Goal: Navigation & Orientation: Find specific page/section

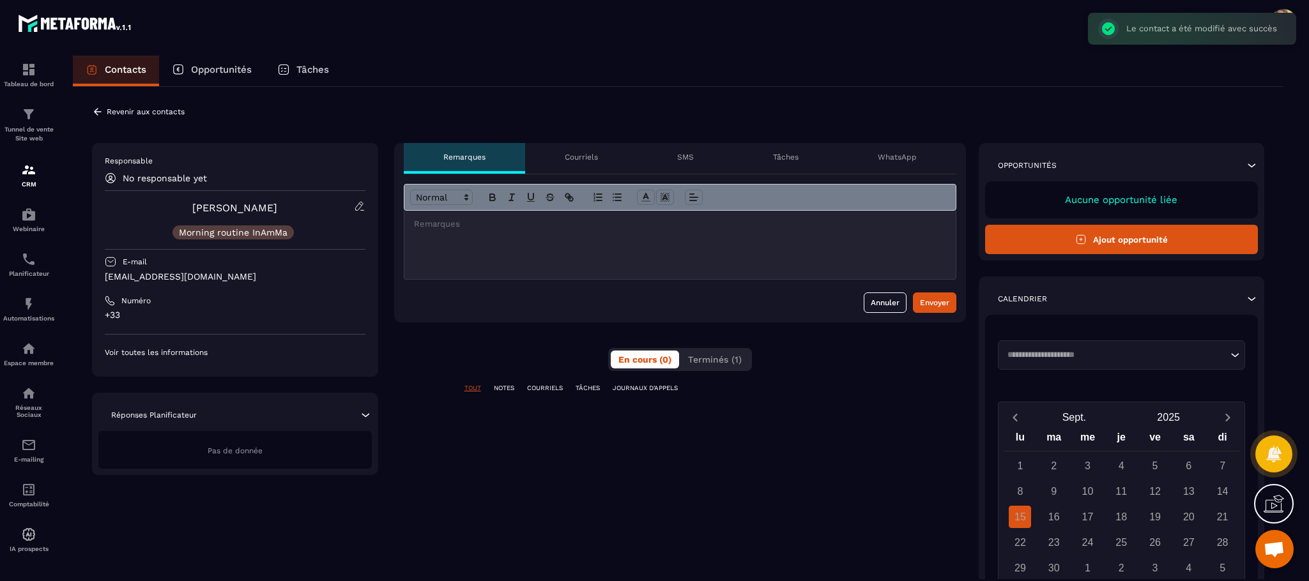
scroll to position [4689, 0]
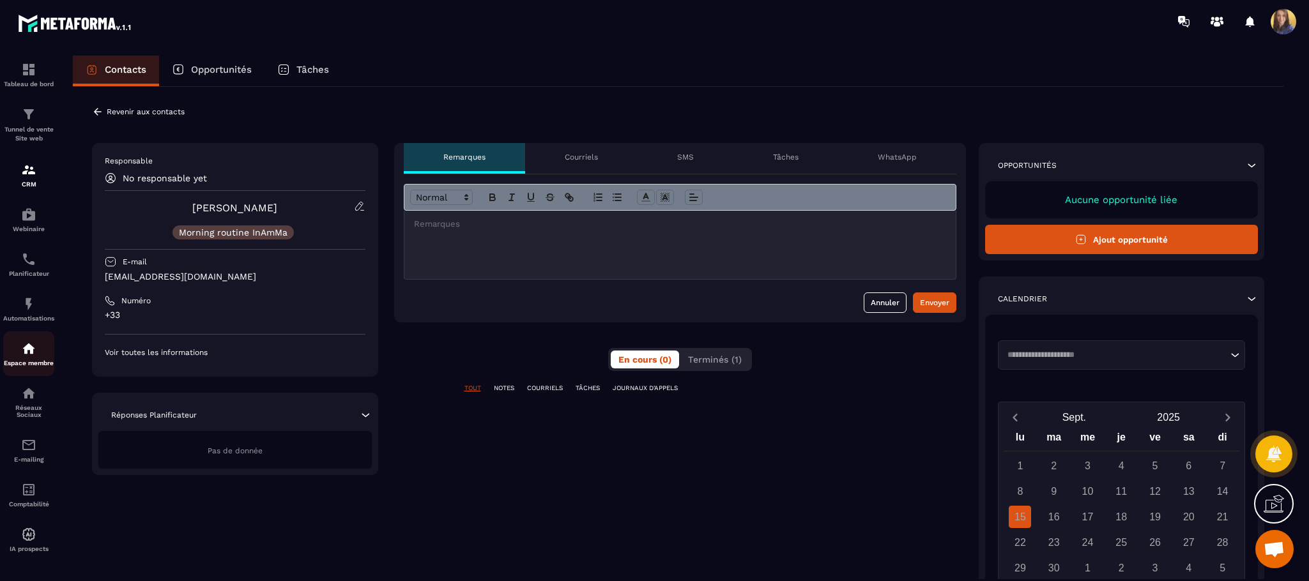
click at [31, 349] on img at bounding box center [28, 348] width 15 height 15
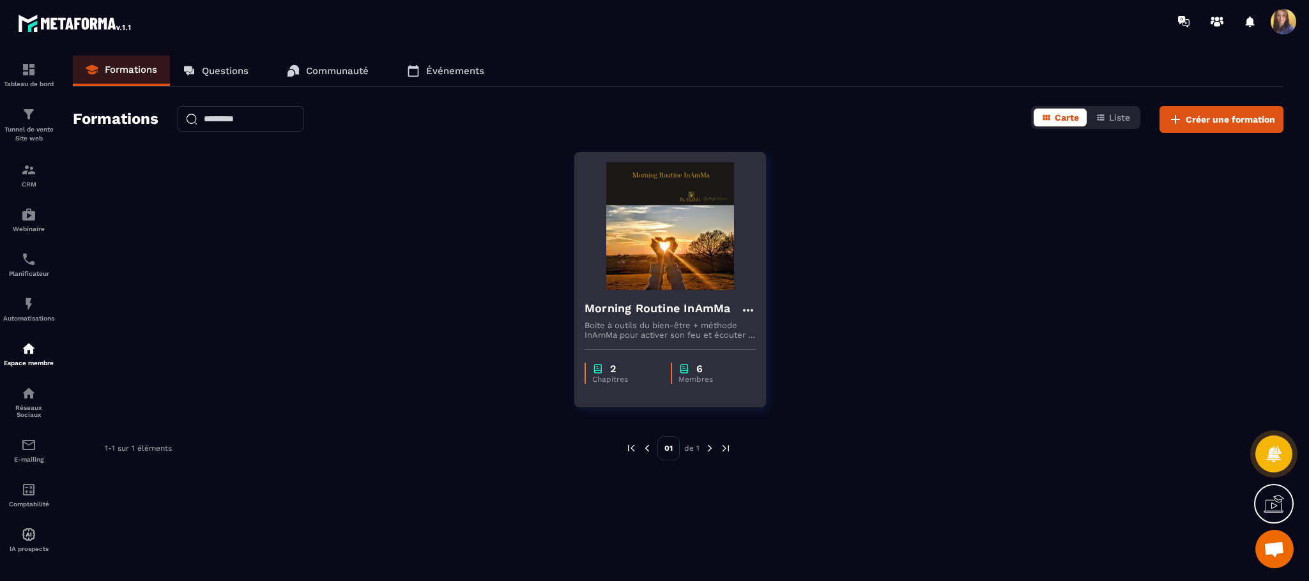
click at [688, 315] on h4 "Morning Routine InAmMa" at bounding box center [657, 309] width 146 height 18
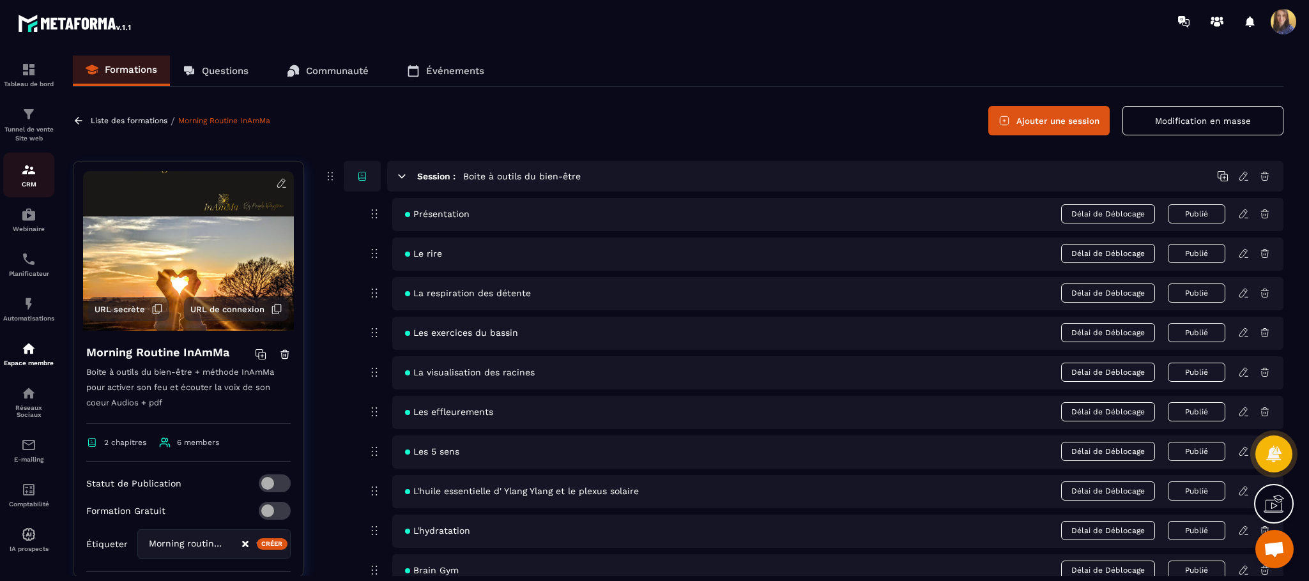
click at [34, 165] on img at bounding box center [28, 169] width 15 height 15
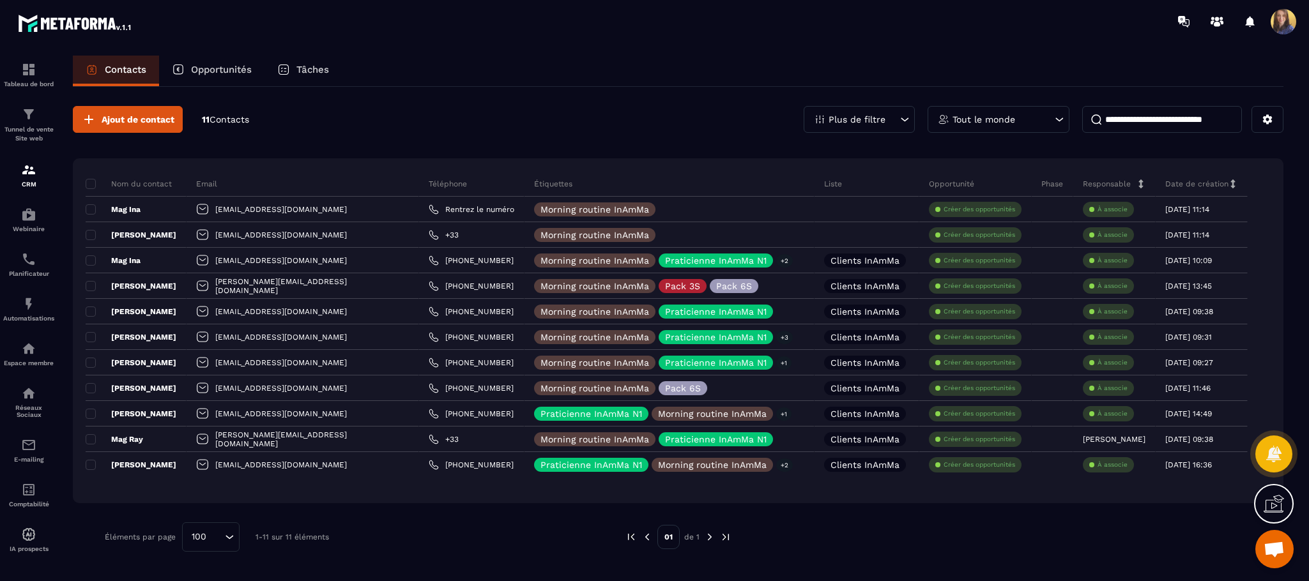
click at [1284, 14] on span at bounding box center [1283, 22] width 26 height 26
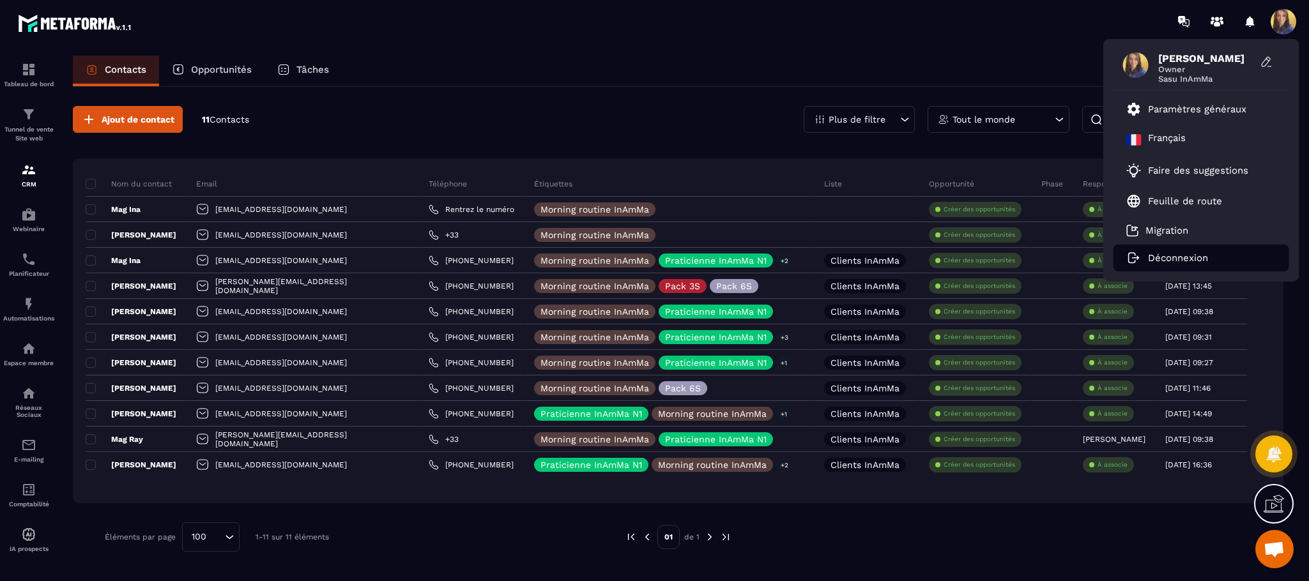
click at [1173, 257] on p "Déconnexion" at bounding box center [1178, 257] width 60 height 11
